Goal: Navigation & Orientation: Go to known website

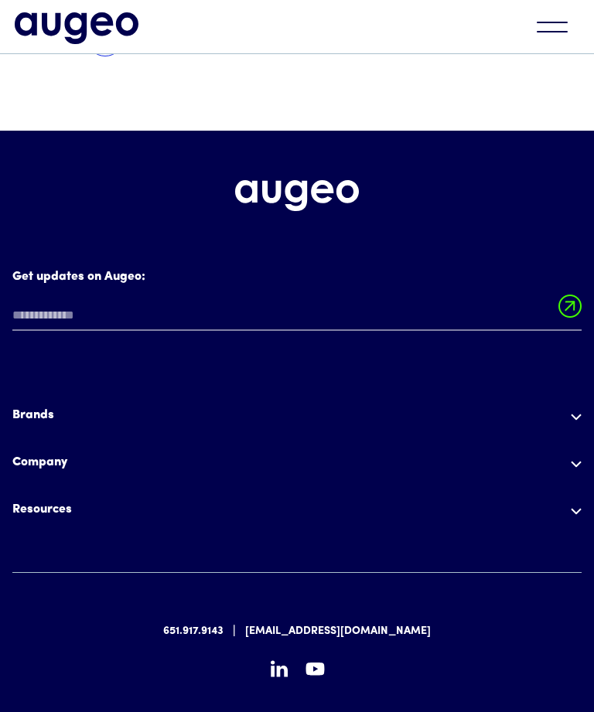
scroll to position [3504, 0]
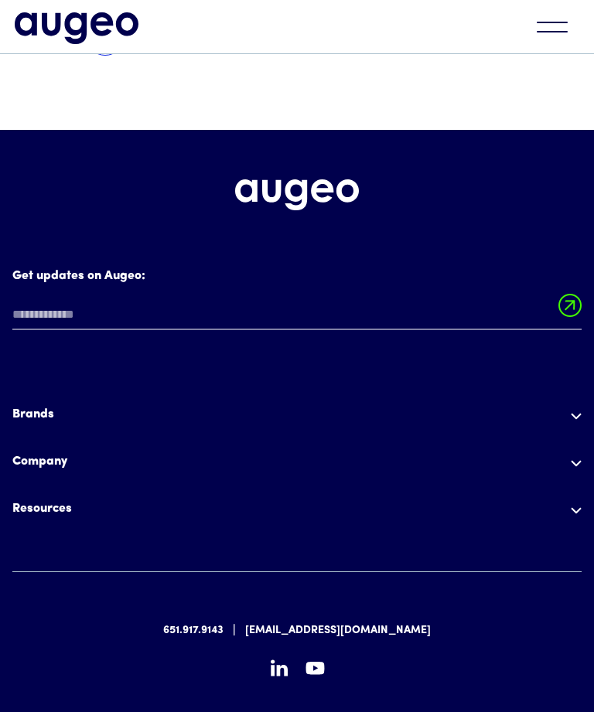
click at [581, 414] on img at bounding box center [576, 417] width 11 height 7
click at [582, 354] on div "Get updates on Augeo: Get updates on Augeo: Thanks for subscribing! Oops! Somet…" at bounding box center [297, 467] width 594 height 673
click at [577, 508] on img at bounding box center [576, 511] width 11 height 7
click at [581, 414] on img at bounding box center [576, 417] width 11 height 7
click at [579, 414] on img at bounding box center [576, 417] width 11 height 7
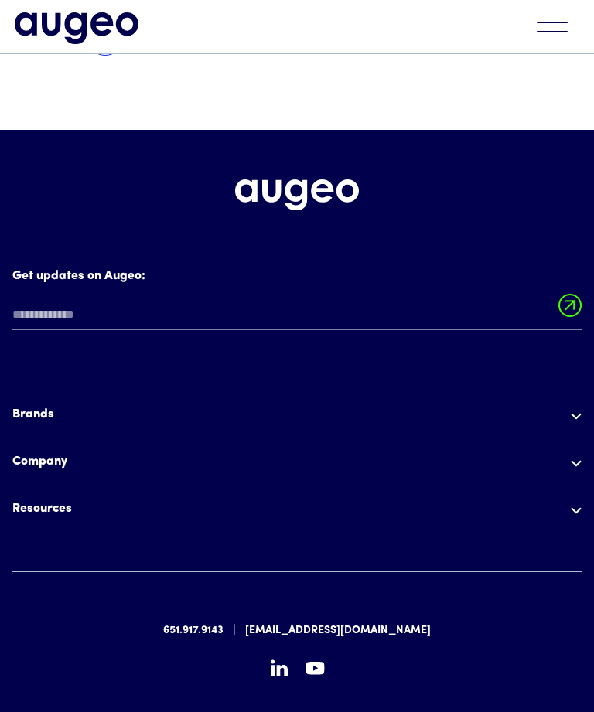
click at [94, 20] on img "home" at bounding box center [77, 27] width 124 height 31
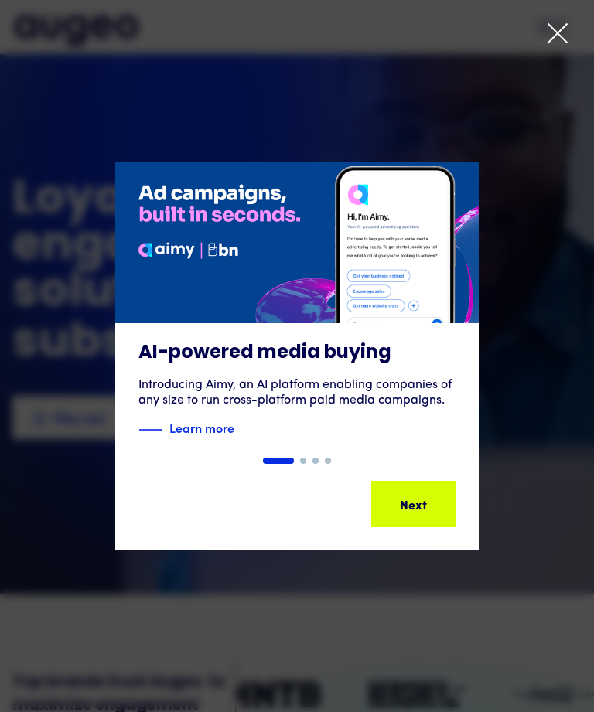
scroll to position [507, 0]
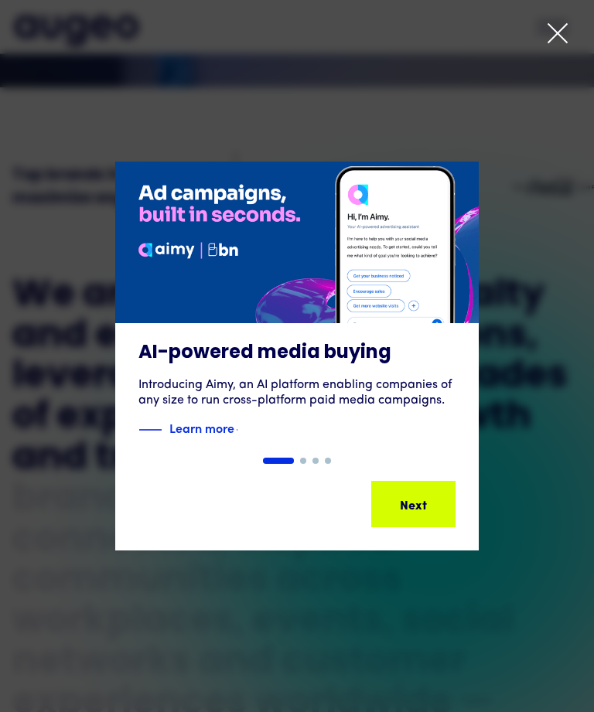
click at [425, 498] on div "Next" at bounding box center [436, 504] width 27 height 19
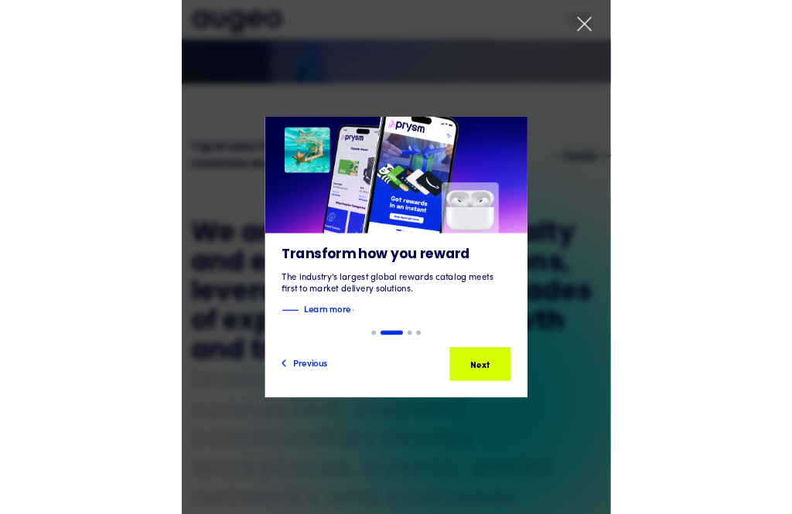
scroll to position [581, 0]
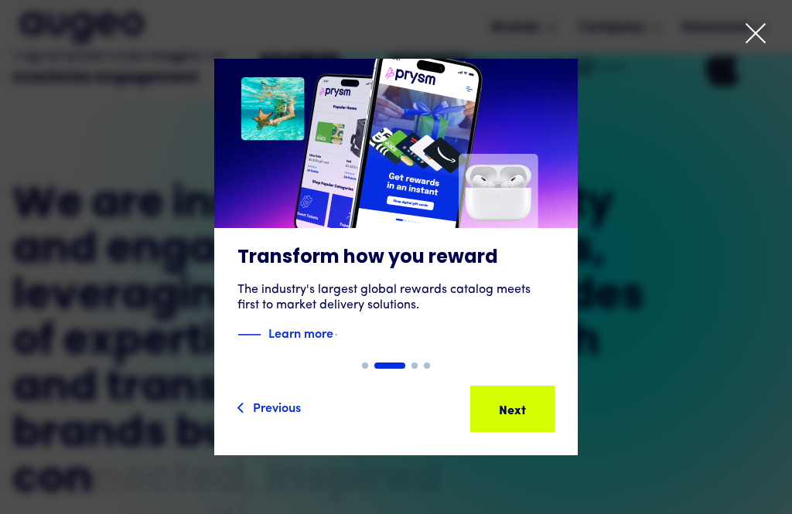
click at [2, 237] on div "2 of 4" at bounding box center [396, 257] width 792 height 397
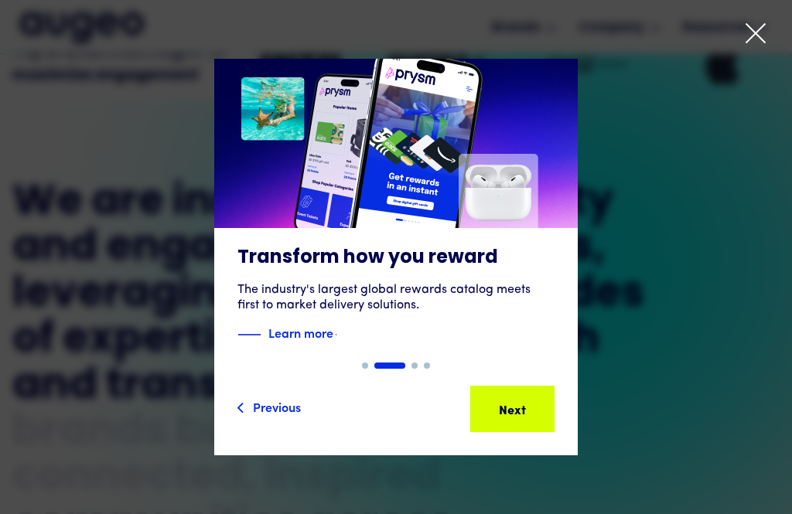
click at [512, 418] on div "Next Next Next Next" at bounding box center [497, 409] width 139 height 19
click at [499, 418] on div "Next" at bounding box center [512, 409] width 27 height 19
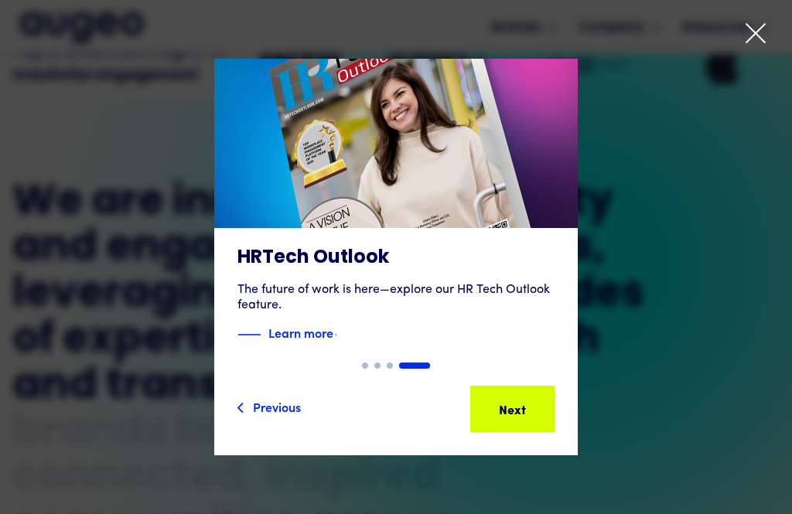
click at [593, 32] on icon at bounding box center [755, 33] width 23 height 23
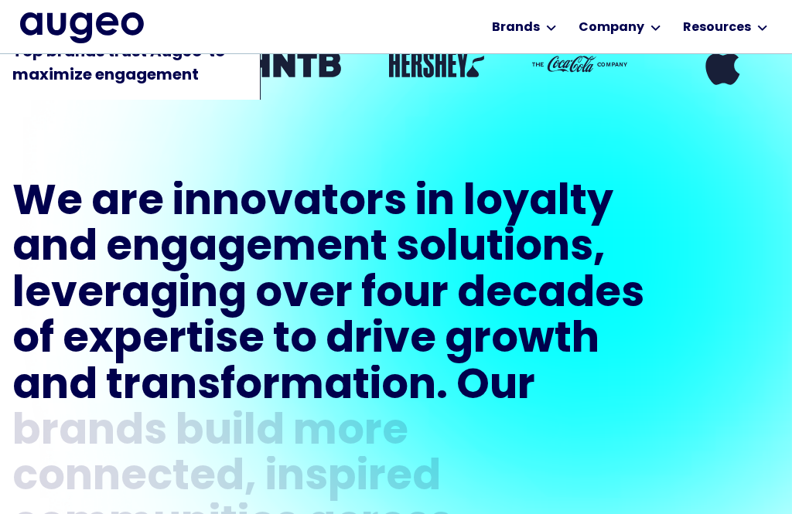
click at [0, 352] on div "We are innovators in loyalty and engagement solutions, leveraging over four dec…" at bounding box center [396, 457] width 792 height 706
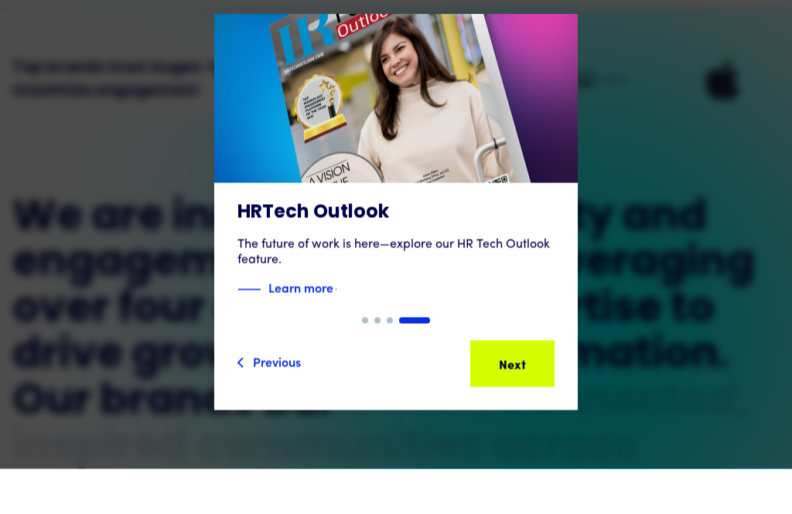
scroll to position [568, 0]
